Goal: Information Seeking & Learning: Compare options

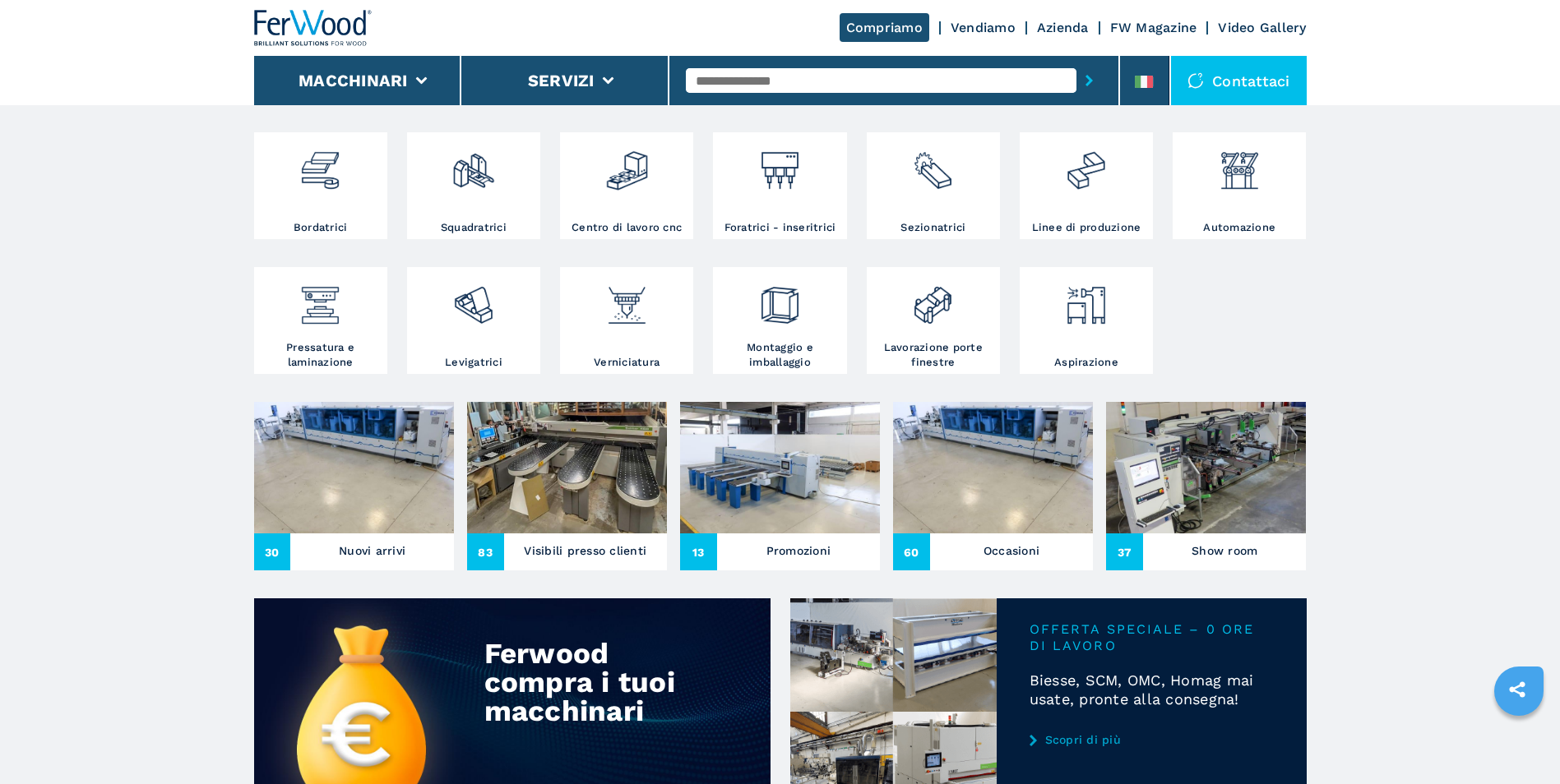
scroll to position [411, 0]
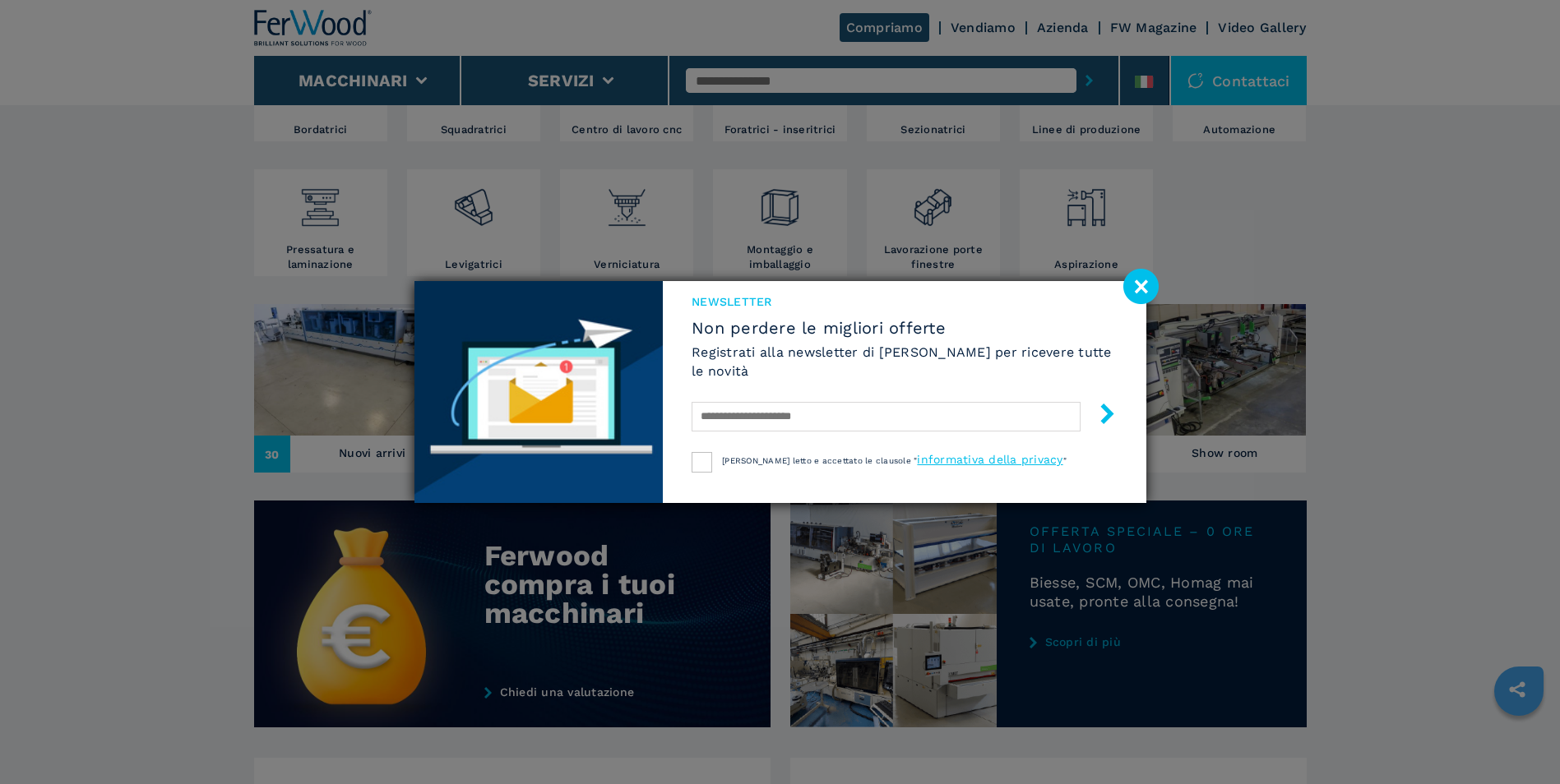
click at [1135, 282] on image at bounding box center [1141, 286] width 35 height 35
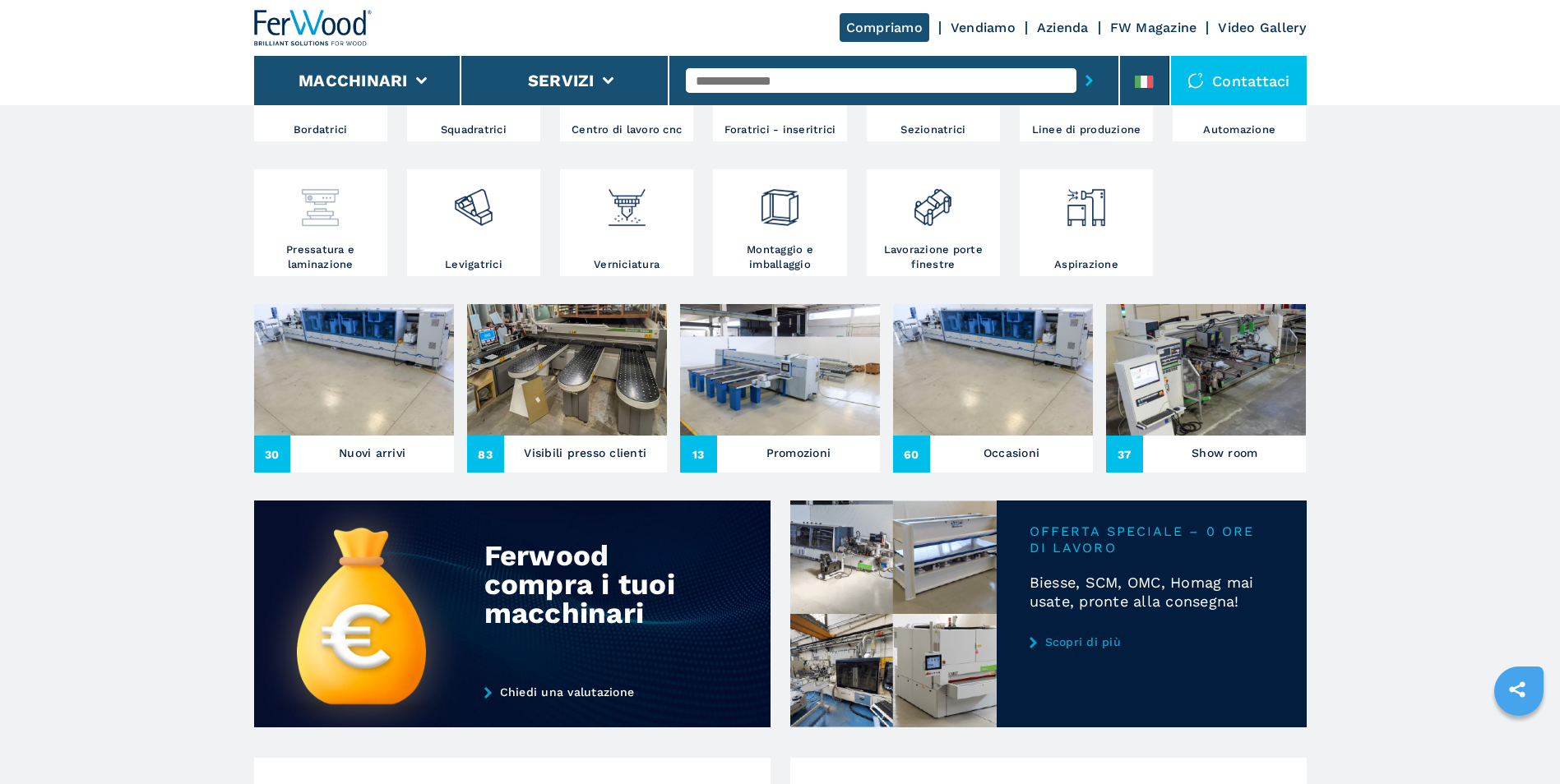
click at [362, 235] on div at bounding box center [321, 208] width 125 height 69
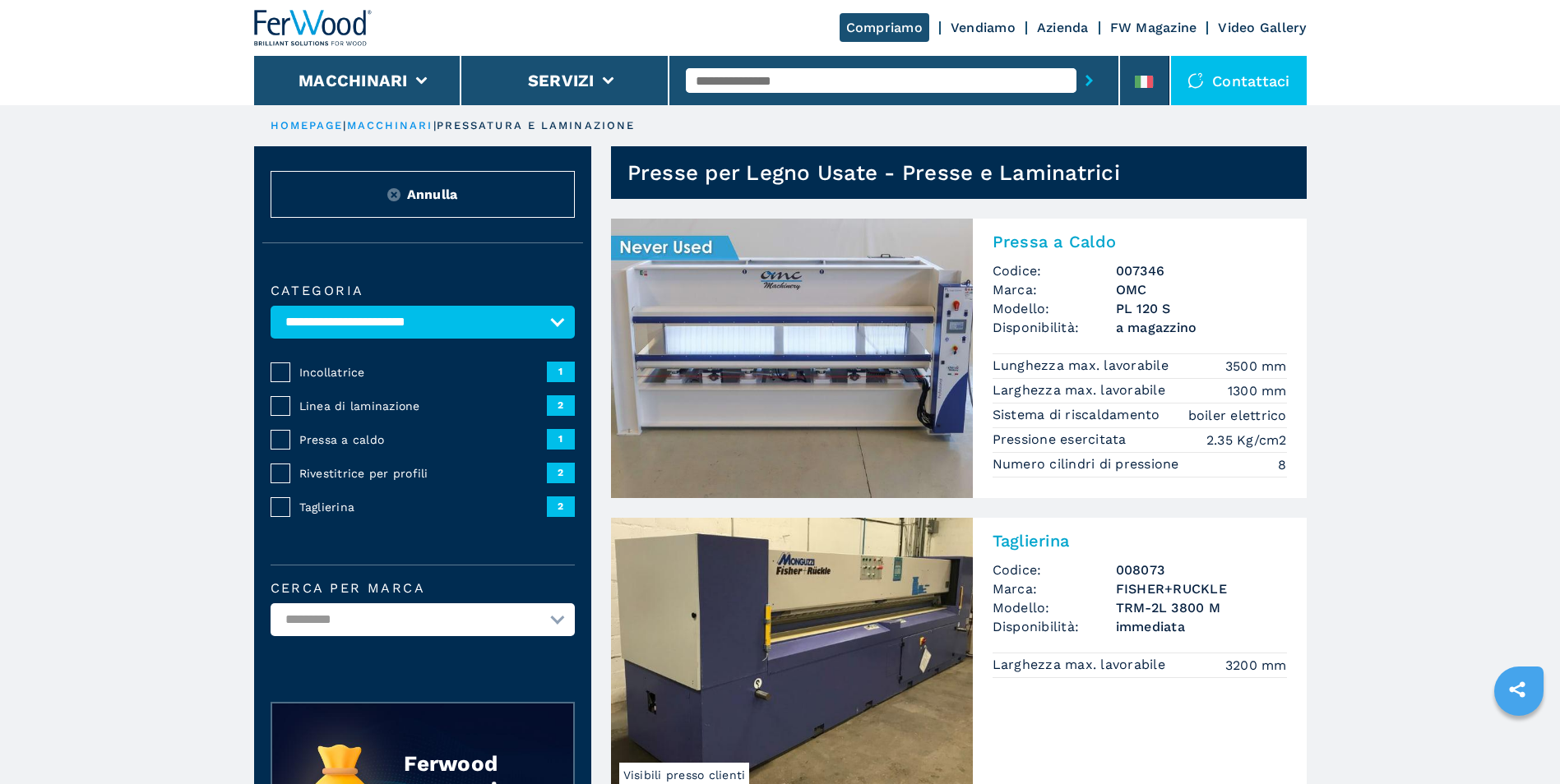
click at [763, 296] on img at bounding box center [792, 359] width 362 height 280
click at [1056, 244] on h2 "Pressa a Caldo" at bounding box center [1139, 241] width 295 height 20
click at [1231, 418] on em "boiler elettrico" at bounding box center [1237, 416] width 99 height 19
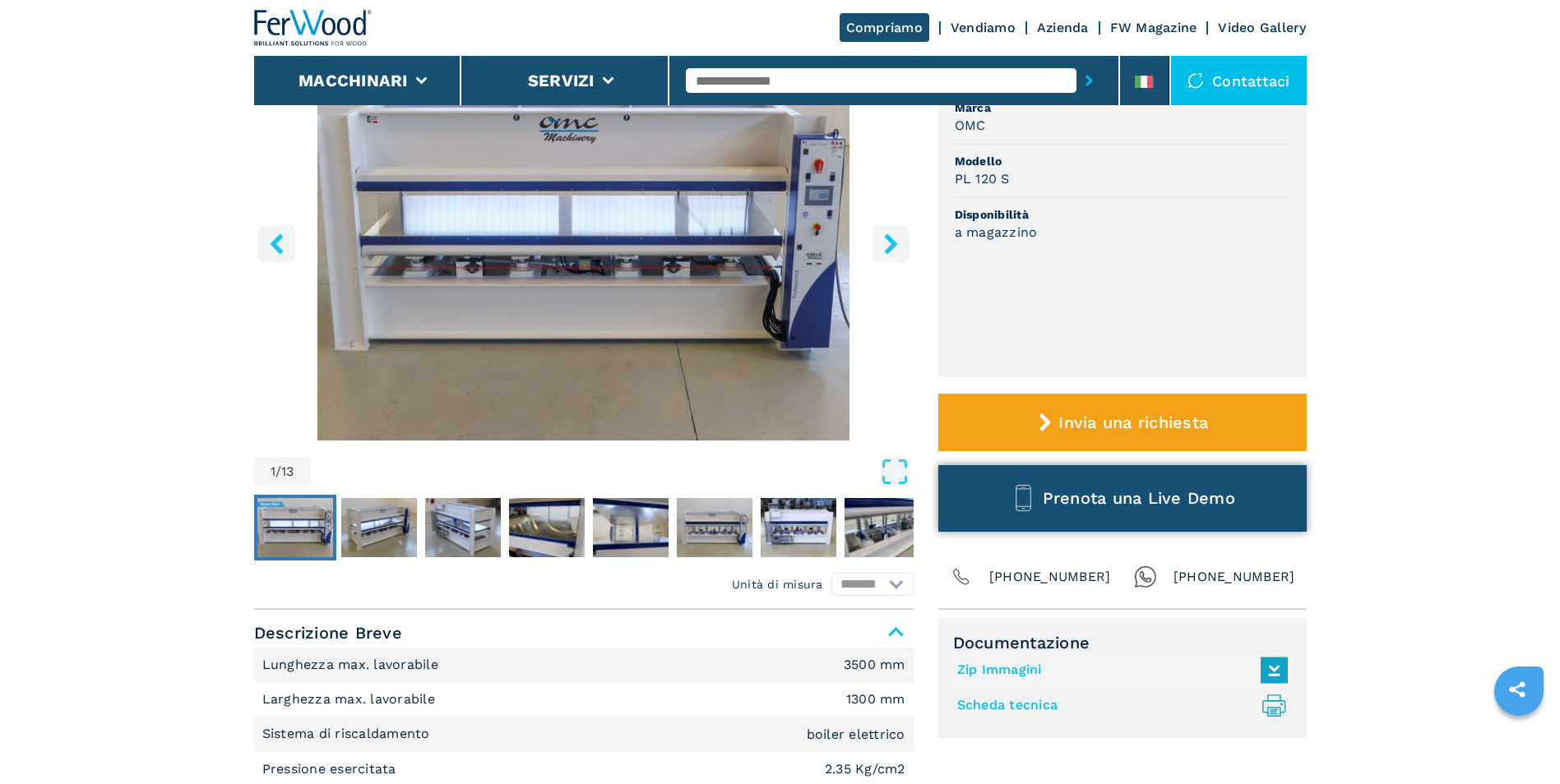
scroll to position [247, 0]
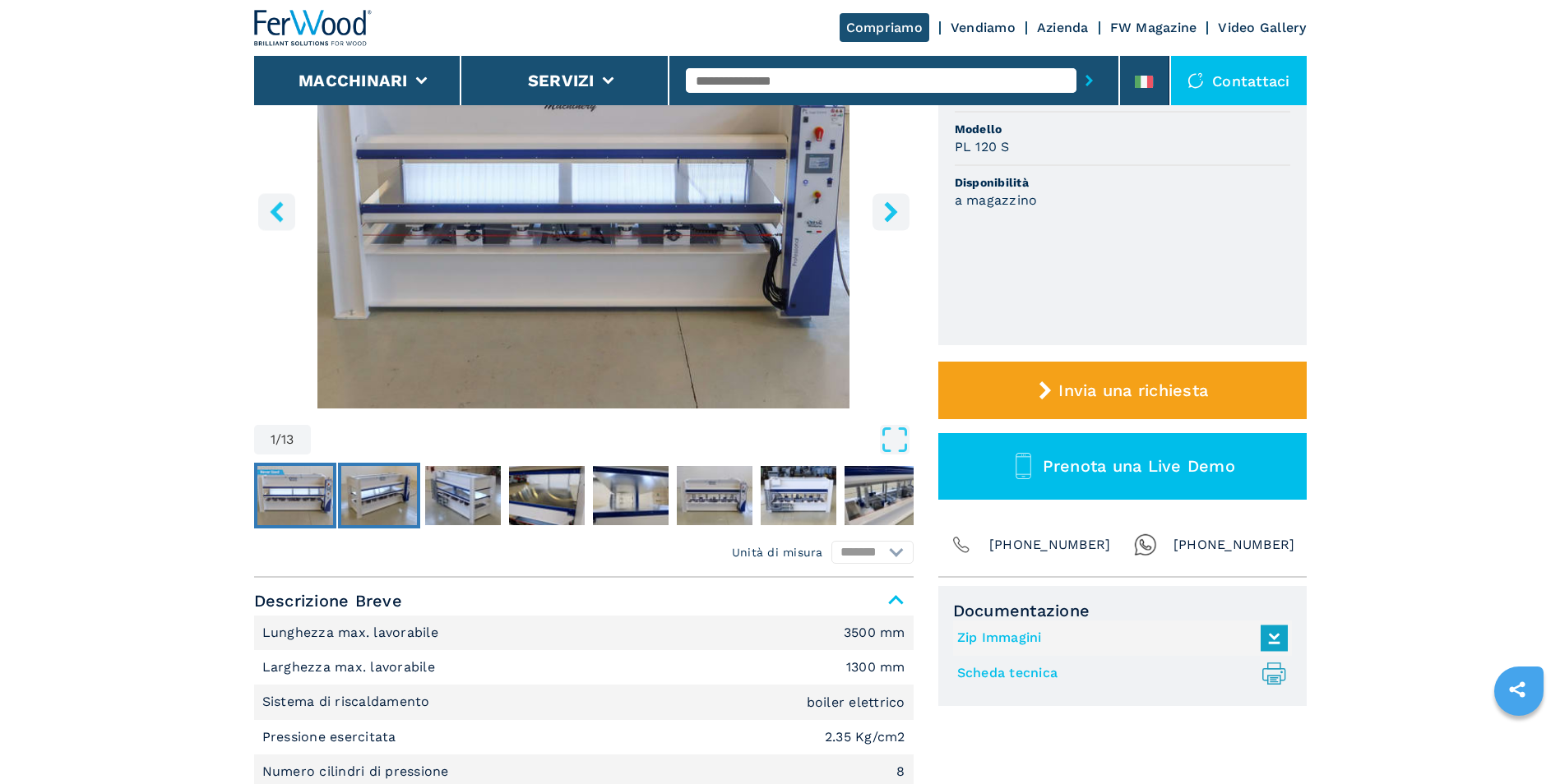
click at [400, 492] on img "Go to Slide 2" at bounding box center [379, 495] width 76 height 59
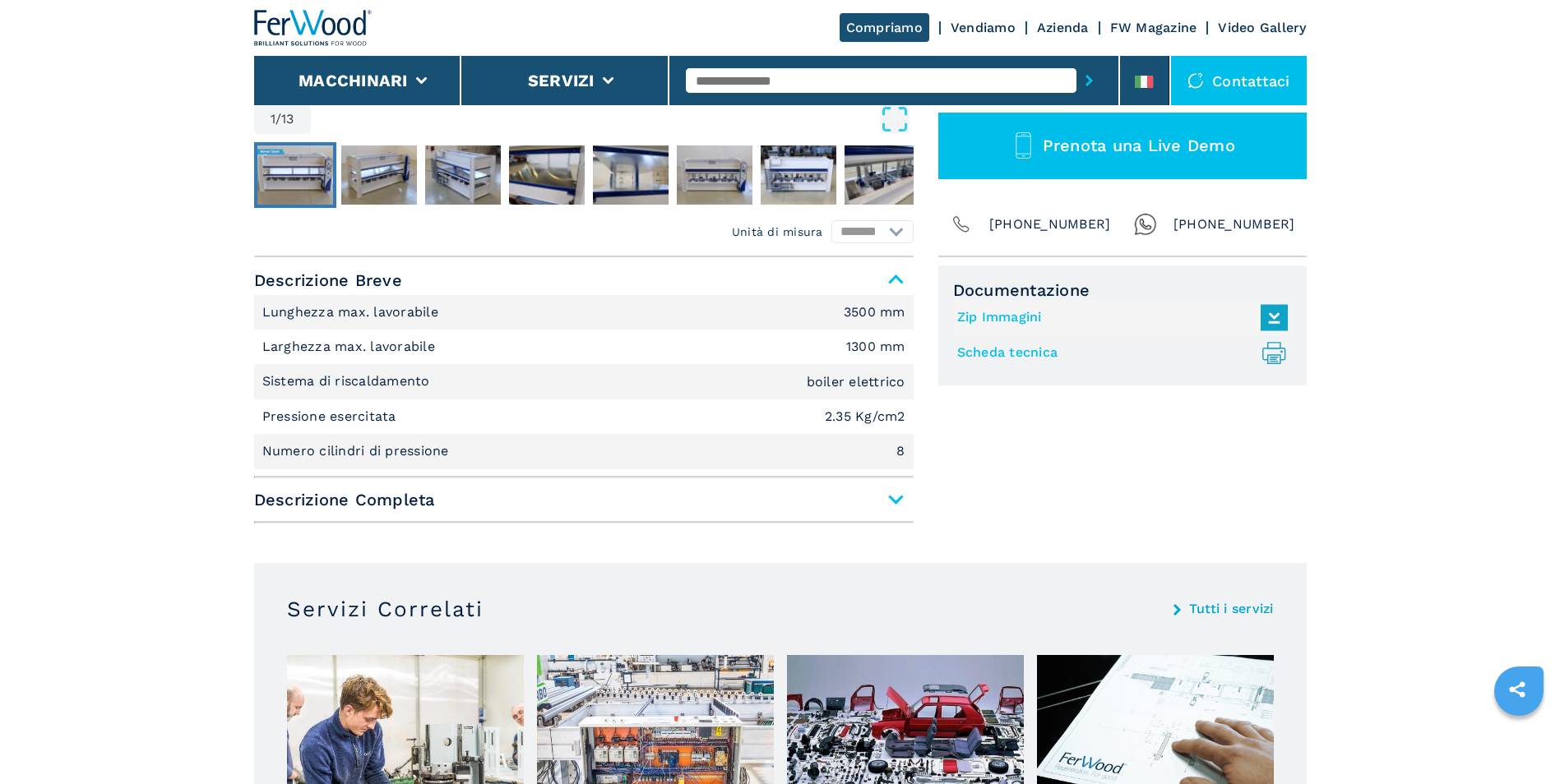
scroll to position [575, 0]
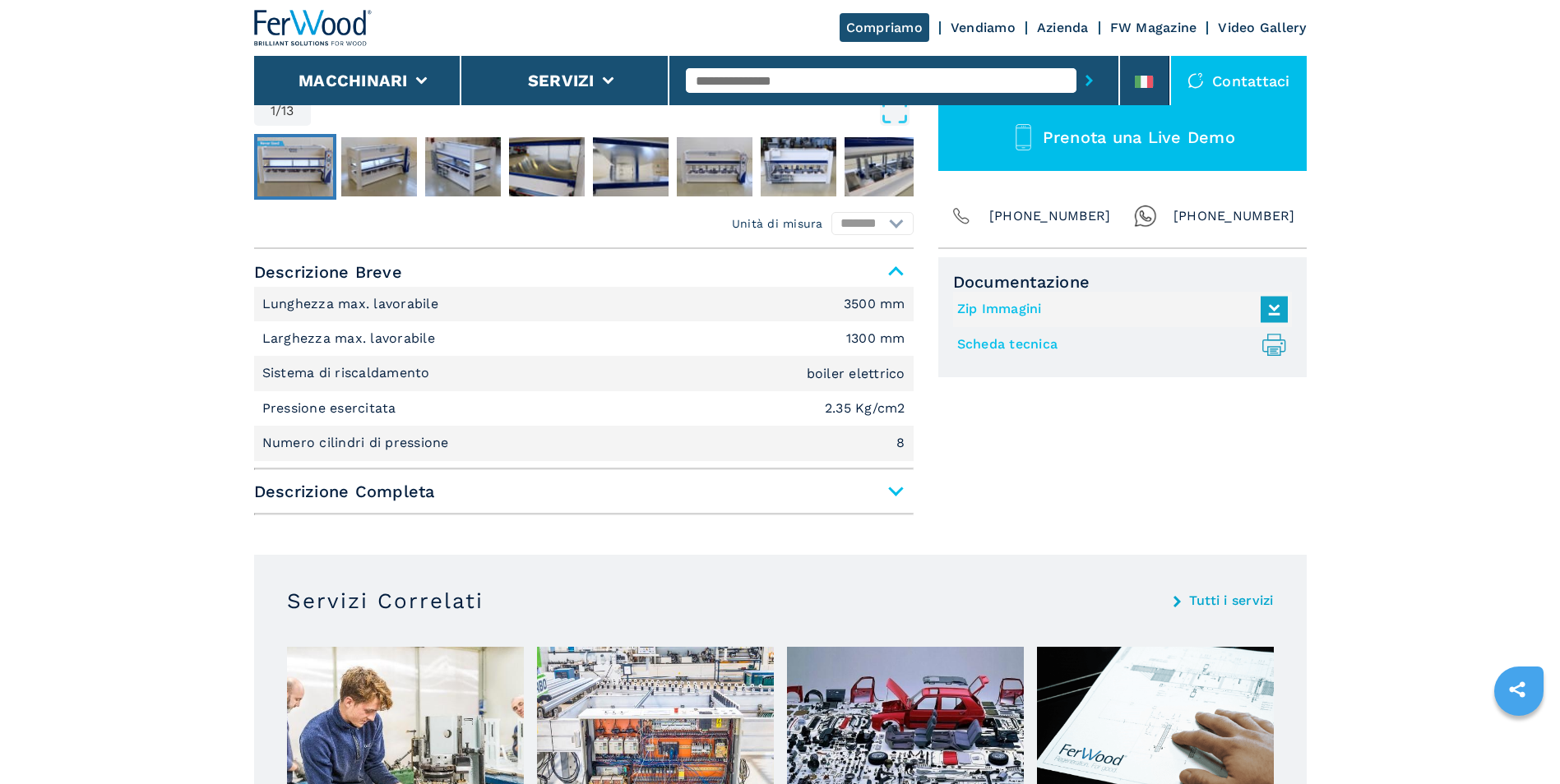
click at [900, 493] on span "Descrizione Completa" at bounding box center [584, 492] width 659 height 30
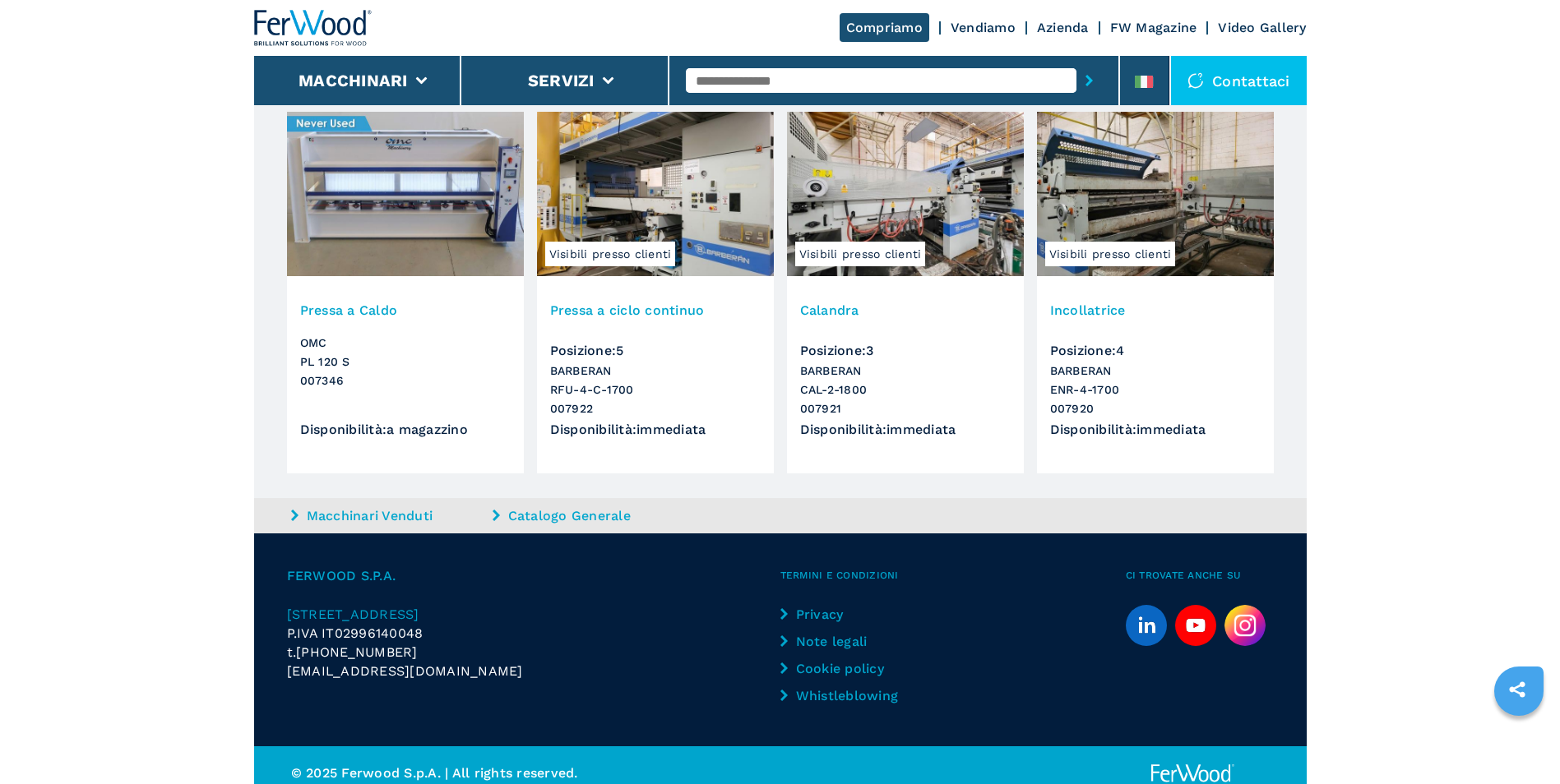
scroll to position [2330, 0]
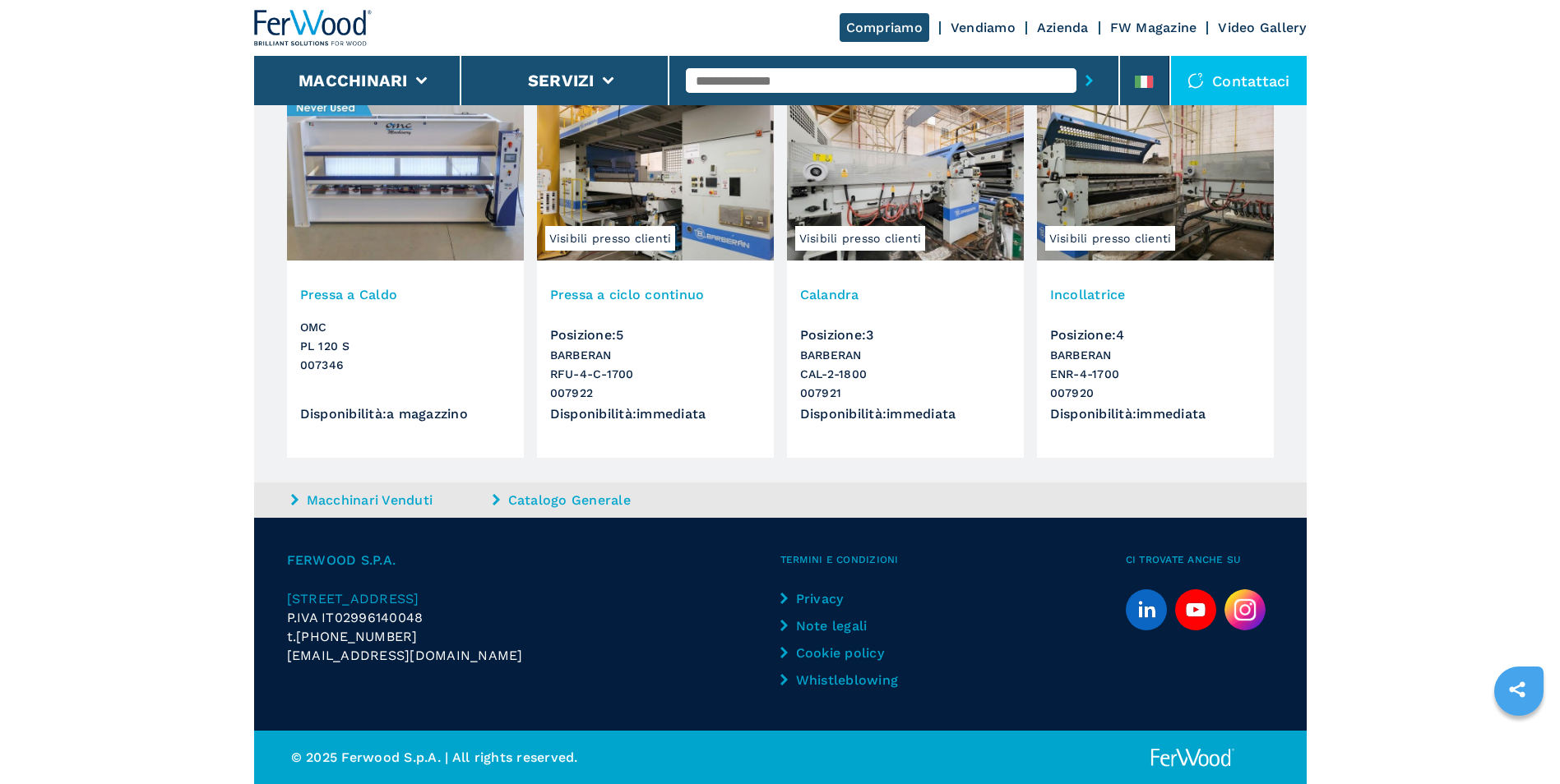
click at [598, 296] on h3 "Pressa a ciclo continuo" at bounding box center [656, 295] width 211 height 19
click at [598, 238] on span "Visibili presso clienti" at bounding box center [611, 239] width 131 height 24
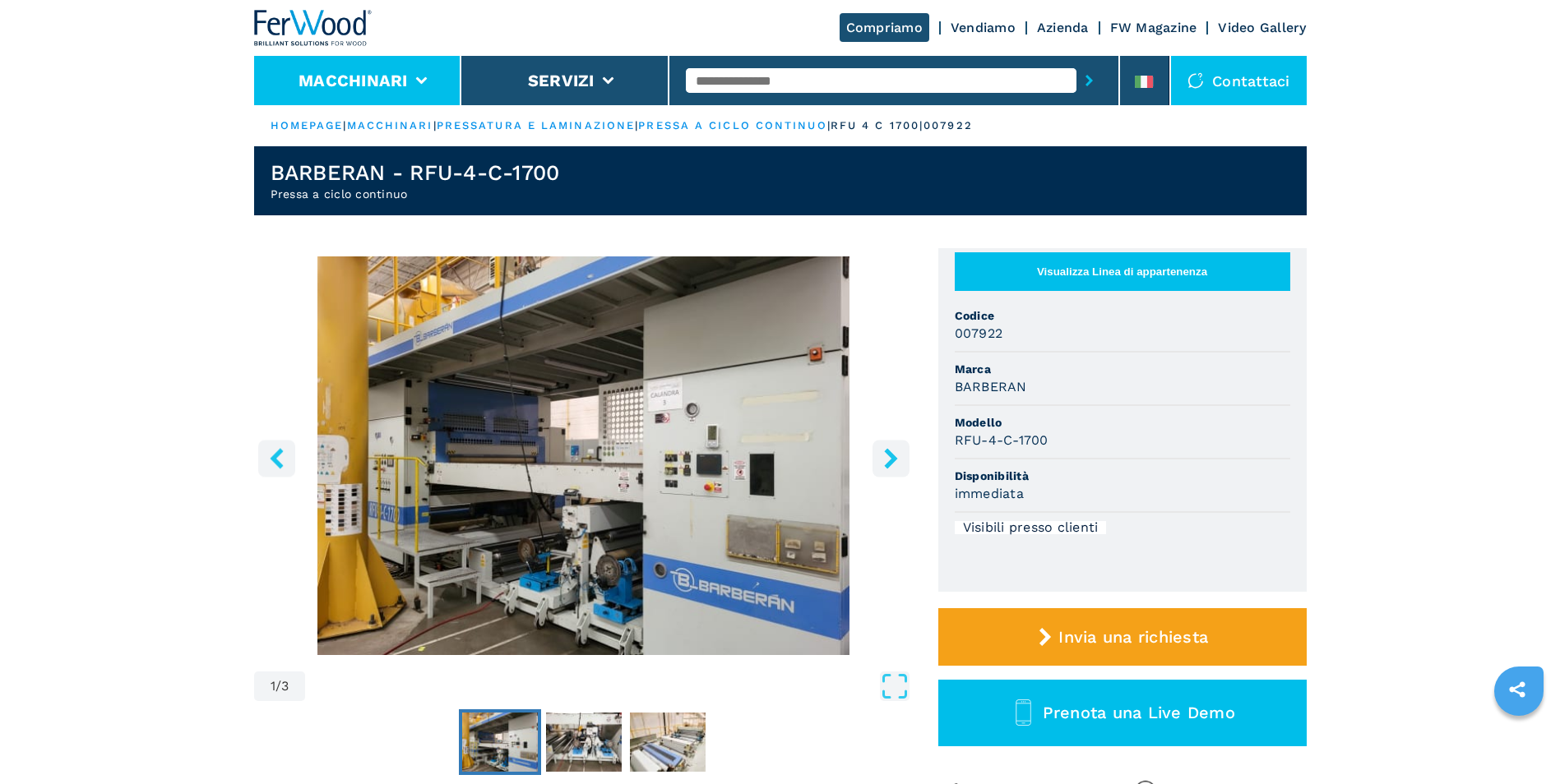
click at [428, 85] on li "Macchinari" at bounding box center [358, 80] width 208 height 49
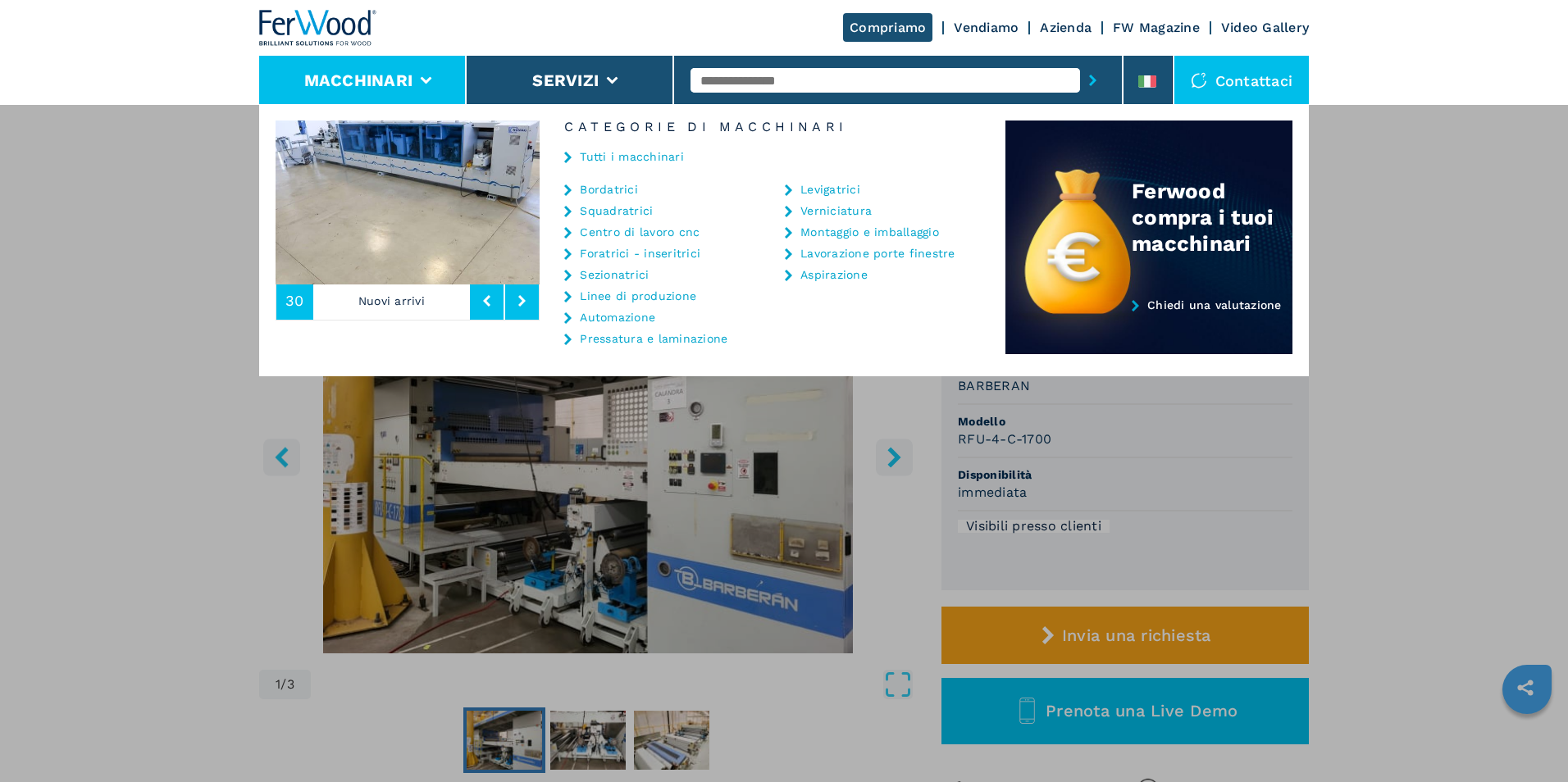
click at [670, 340] on link "Pressatura e laminazione" at bounding box center [654, 338] width 148 height 11
